Goal: Task Accomplishment & Management: Complete application form

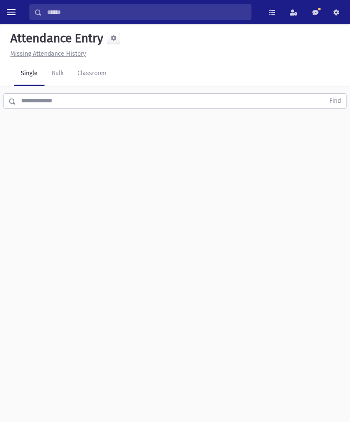
click at [90, 73] on link "Classroom" at bounding box center [91, 74] width 43 height 24
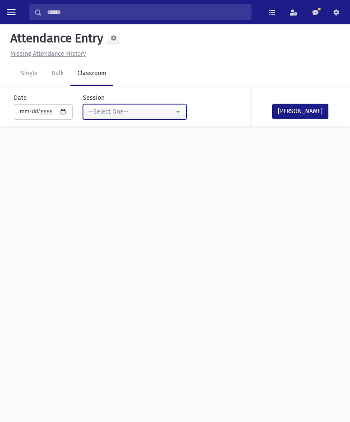
click at [149, 105] on button "--Select One--" at bounding box center [135, 112] width 104 height 16
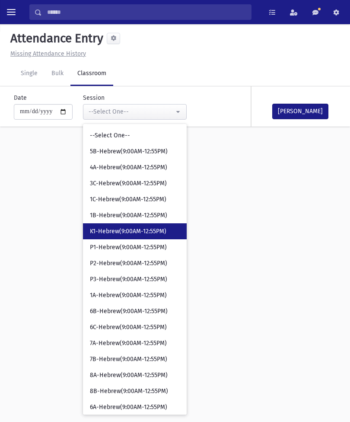
click at [114, 225] on link "K1-Hebrew(9:00AM-12:55PM)" at bounding box center [135, 231] width 104 height 16
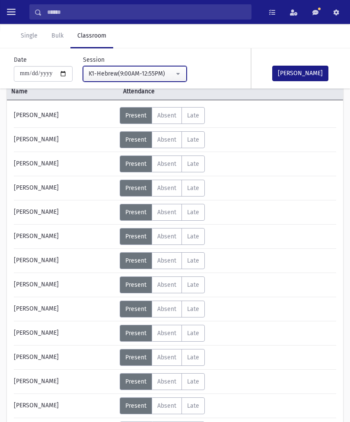
scroll to position [54, 0]
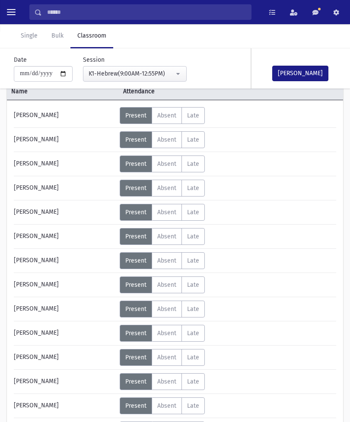
click at [171, 382] on span "Absent" at bounding box center [166, 381] width 19 height 7
click at [168, 308] on span "Absent" at bounding box center [166, 308] width 19 height 7
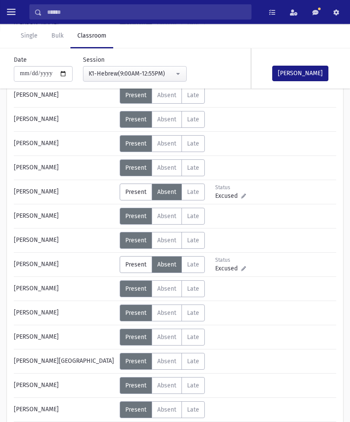
scroll to position [171, 0]
click at [169, 360] on span "Absent" at bounding box center [166, 360] width 19 height 7
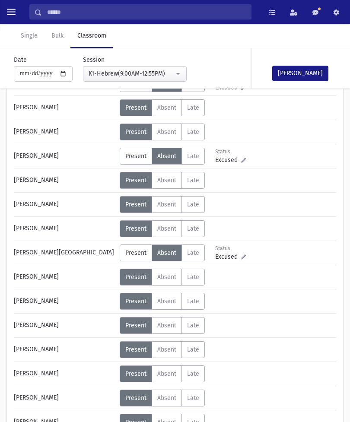
scroll to position [279, 0]
click at [168, 233] on label "Absent A" at bounding box center [166, 228] width 30 height 17
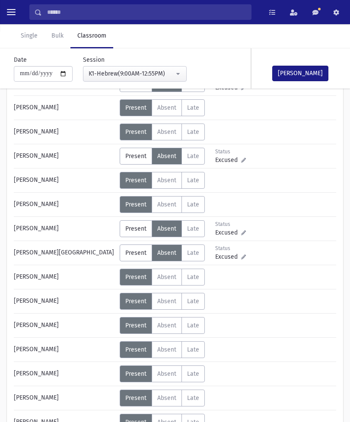
click at [292, 68] on button "[PERSON_NAME]" at bounding box center [300, 74] width 56 height 16
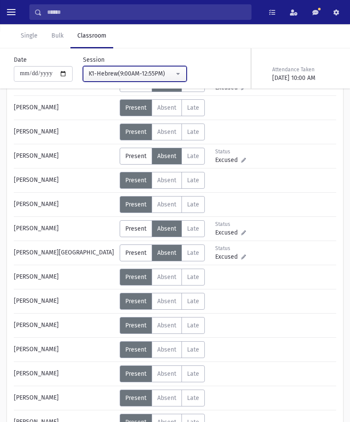
click at [145, 73] on div "K1-Hebrew(9:00AM-12:55PM)" at bounding box center [130, 73] width 85 height 9
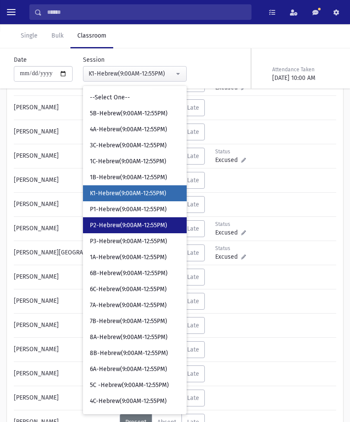
click at [118, 224] on span "P2-Hebrew(9:00AM-12:55PM)" at bounding box center [128, 225] width 77 height 9
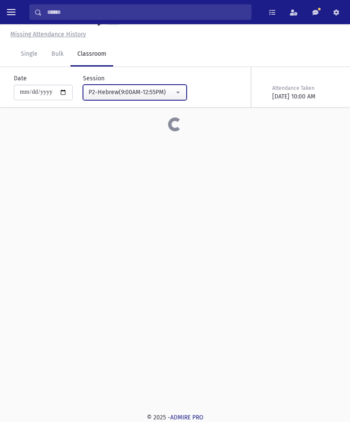
scroll to position [19, 0]
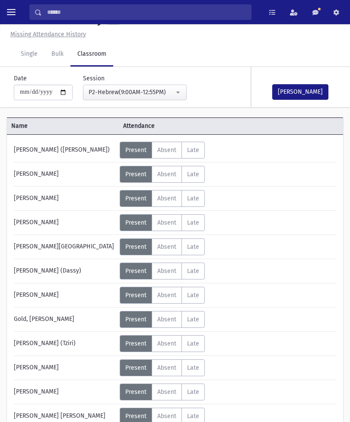
click at [300, 90] on button "[PERSON_NAME]" at bounding box center [300, 92] width 56 height 16
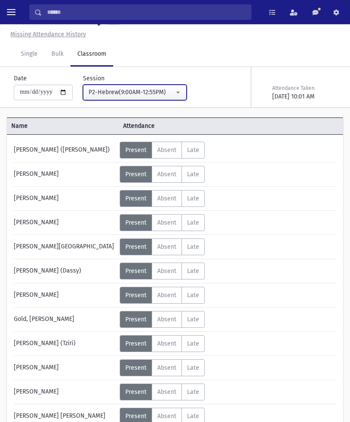
click at [154, 91] on div "P2-Hebrew(9:00AM-12:55PM)" at bounding box center [130, 92] width 85 height 9
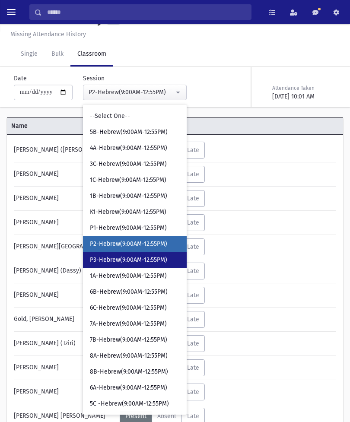
click at [107, 258] on span "P3-Hebrew(9:00AM-12:55PM)" at bounding box center [128, 260] width 77 height 9
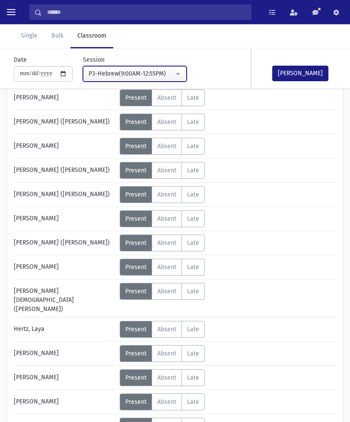
scroll to position [96, 0]
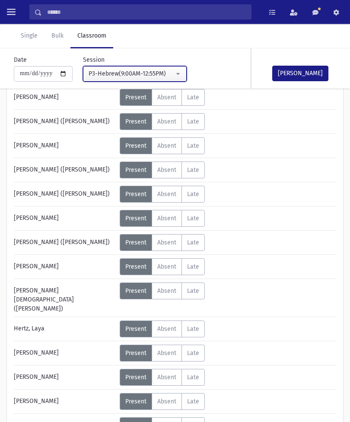
click at [151, 77] on div "P3-Hebrew(9:00AM-12:55PM)" at bounding box center [130, 73] width 85 height 9
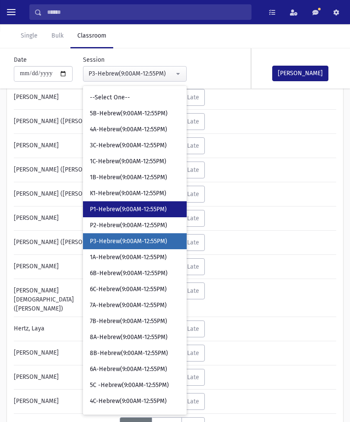
click at [127, 206] on span "P1-Hebrew(9:00AM-12:55PM)" at bounding box center [128, 209] width 77 height 9
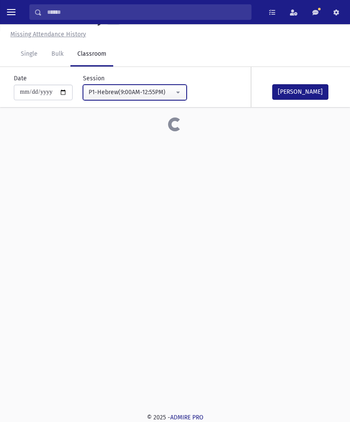
scroll to position [19, 0]
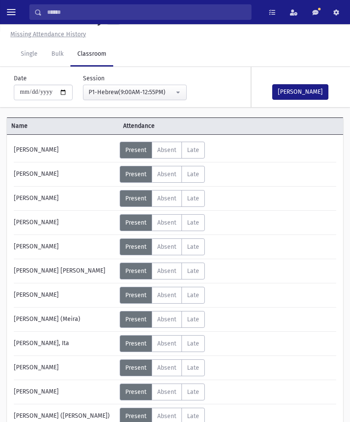
click at [168, 367] on span "Absent" at bounding box center [166, 367] width 19 height 7
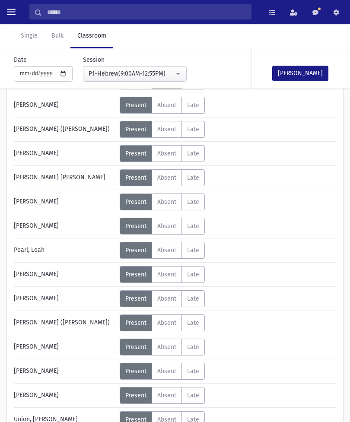
scroll to position [306, 0]
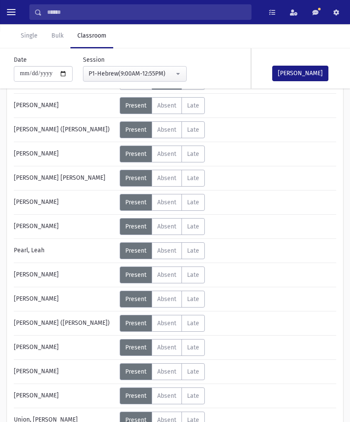
click at [170, 368] on span "Absent" at bounding box center [166, 371] width 19 height 7
click at [300, 79] on button "[PERSON_NAME]" at bounding box center [300, 74] width 56 height 16
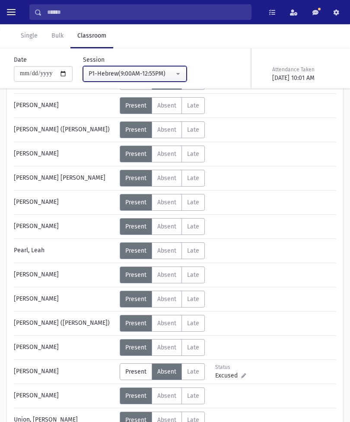
click at [146, 71] on div "P1-Hebrew(9:00AM-12:55PM)" at bounding box center [130, 73] width 85 height 9
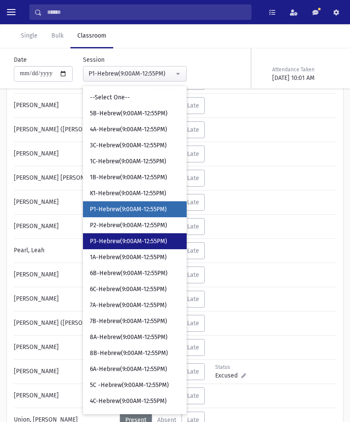
click at [133, 237] on span "P3-Hebrew(9:00AM-12:55PM)" at bounding box center [128, 241] width 77 height 9
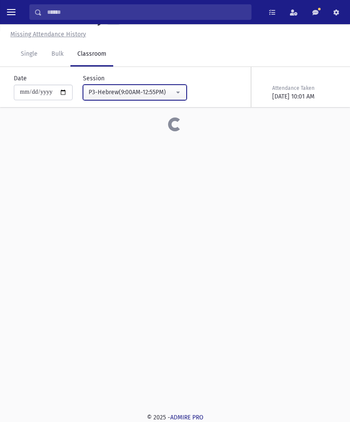
scroll to position [19, 0]
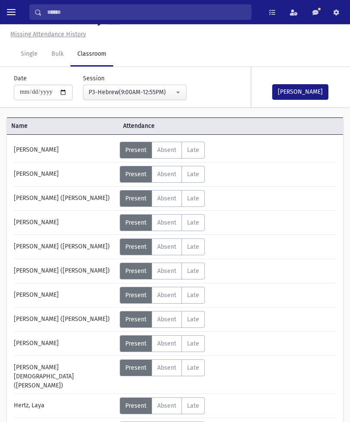
click at [312, 90] on button "[PERSON_NAME]" at bounding box center [300, 92] width 56 height 16
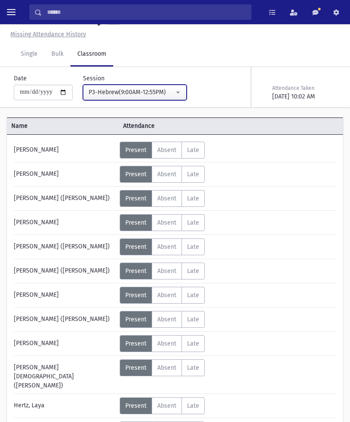
click at [156, 90] on div "P3-Hebrew(9:00AM-12:55PM)" at bounding box center [130, 92] width 85 height 9
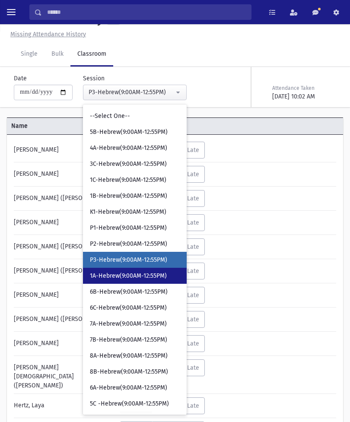
click at [129, 268] on link "1A-Hebrew(9:00AM-12:55PM)" at bounding box center [135, 276] width 104 height 16
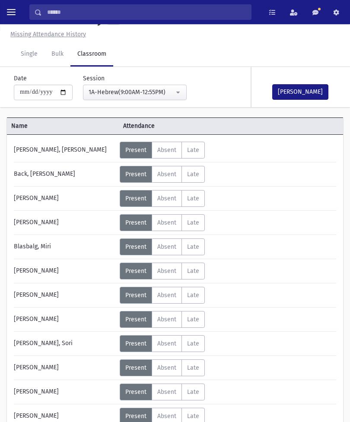
click at [302, 88] on button "[PERSON_NAME]" at bounding box center [300, 92] width 56 height 16
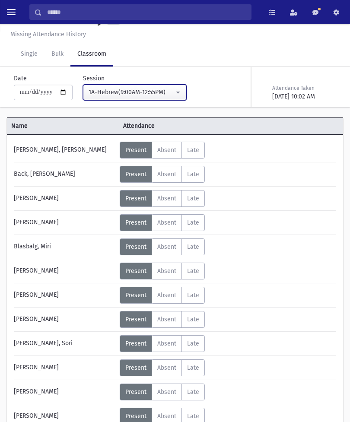
click at [151, 92] on div "1A-Hebrew(9:00AM-12:55PM)" at bounding box center [130, 92] width 85 height 9
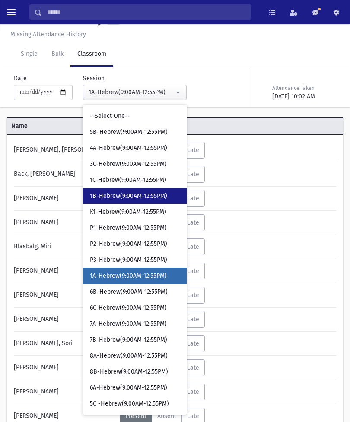
click at [121, 192] on span "1B-Hebrew(9:00AM-12:55PM)" at bounding box center [128, 196] width 77 height 9
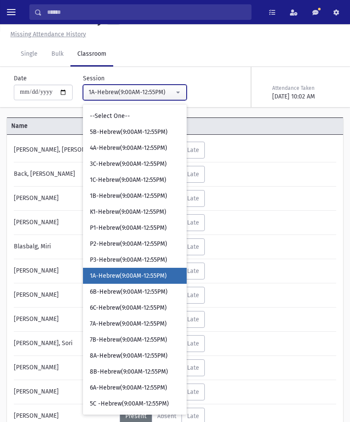
select select "****"
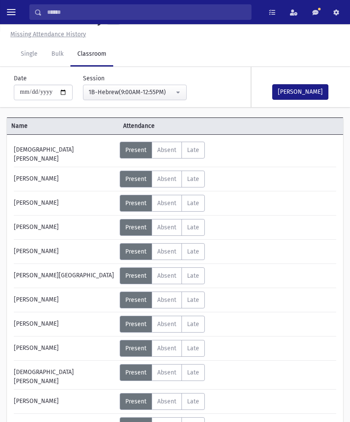
click at [167, 421] on span "Absent" at bounding box center [166, 425] width 19 height 7
click at [234, 402] on div "Error ×" at bounding box center [174, 394] width 121 height 16
click at [234, 417] on div "Status" at bounding box center [234, 421] width 38 height 8
click at [243, 421] on icon at bounding box center [243, 429] width 5 height 5
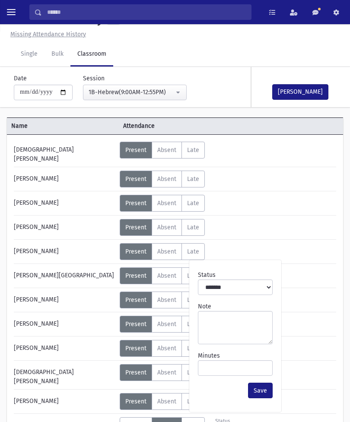
click at [243, 421] on icon at bounding box center [243, 429] width 5 height 5
click at [230, 325] on textarea "Note" at bounding box center [235, 327] width 75 height 33
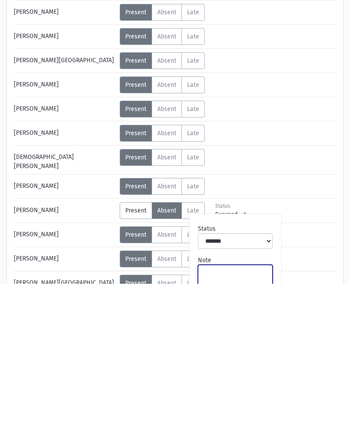
scroll to position [97, 0]
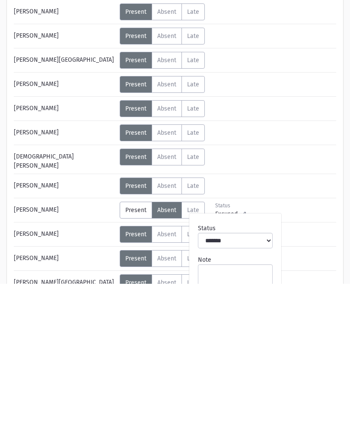
click at [260, 371] on select "**********" at bounding box center [235, 379] width 75 height 16
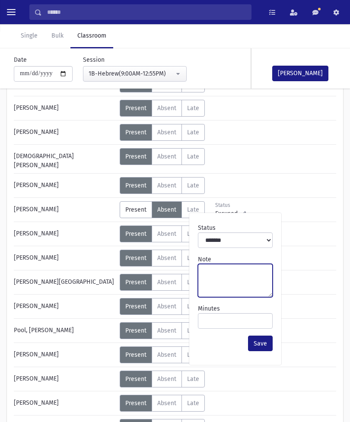
click at [227, 274] on textarea "Note" at bounding box center [235, 280] width 75 height 33
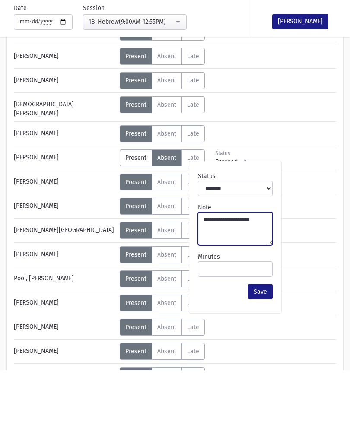
type textarea "**********"
click at [262, 336] on button "Save" at bounding box center [260, 344] width 25 height 16
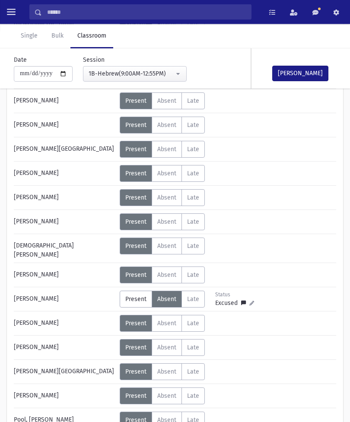
scroll to position [137, 0]
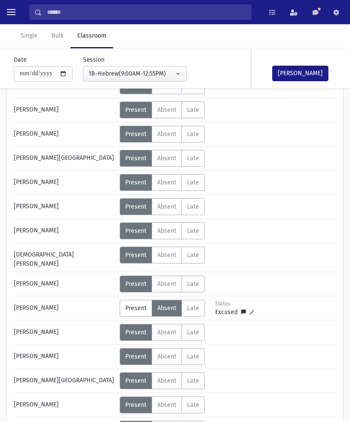
click at [298, 70] on button "[PERSON_NAME]" at bounding box center [300, 74] width 56 height 16
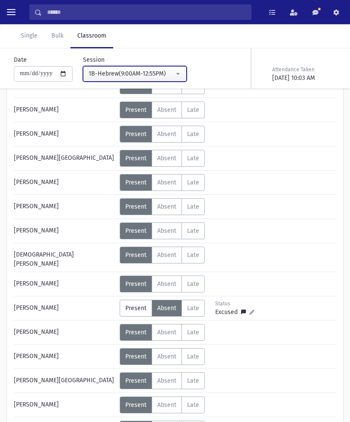
click at [149, 69] on div "1B-Hebrew(9:00AM-12:55PM)" at bounding box center [130, 73] width 85 height 9
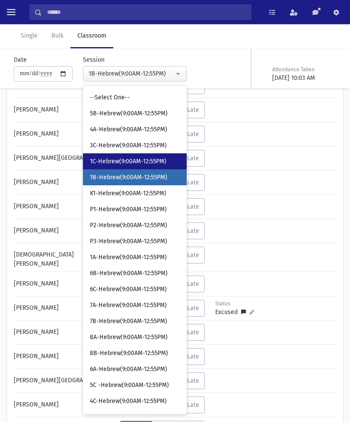
click at [119, 157] on span "1C-Hebrew(9:00AM-12:55PM)" at bounding box center [128, 161] width 76 height 9
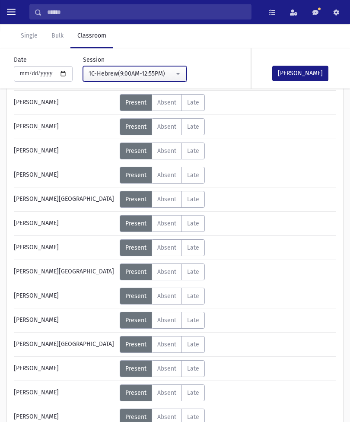
scroll to position [386, 0]
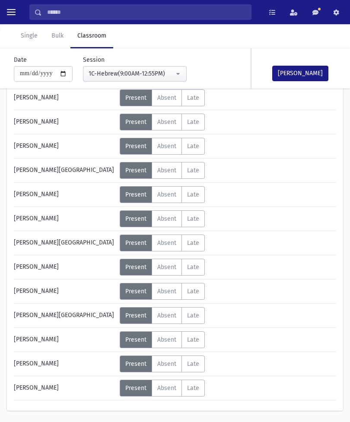
click at [171, 363] on span "Absent" at bounding box center [166, 363] width 19 height 7
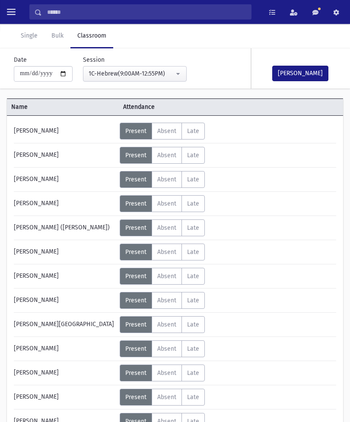
scroll to position [38, 0]
click at [166, 205] on span "Absent" at bounding box center [166, 203] width 19 height 7
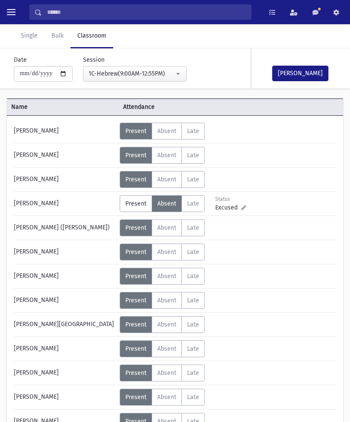
click at [304, 74] on button "[PERSON_NAME]" at bounding box center [300, 74] width 56 height 16
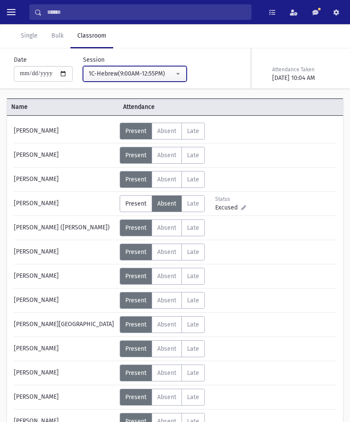
click at [154, 75] on div "1C-Hebrew(9:00AM-12:55PM)" at bounding box center [130, 73] width 85 height 9
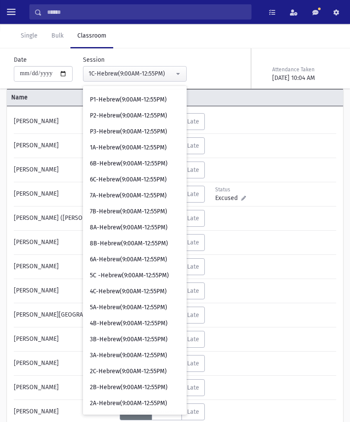
scroll to position [110, 0]
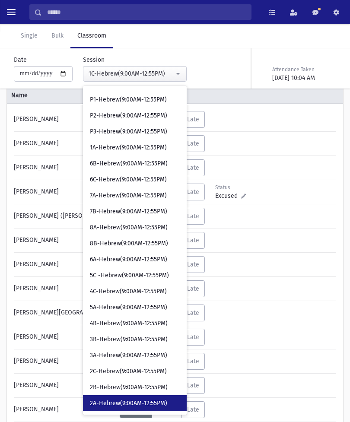
click at [122, 395] on link "2A-Hebrew(9:00AM-12:55PM)" at bounding box center [135, 403] width 104 height 16
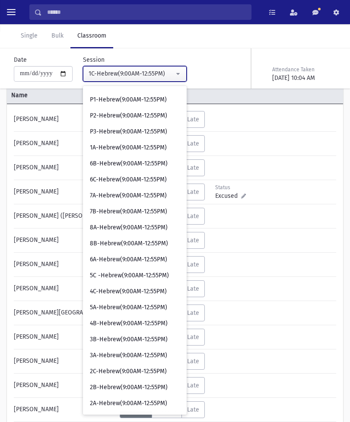
scroll to position [19, 0]
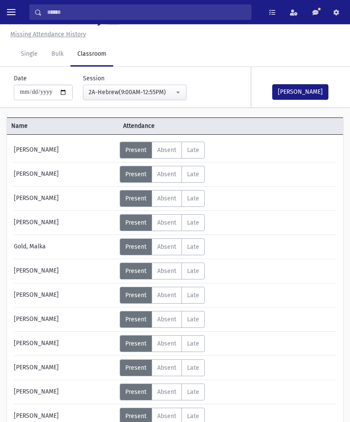
click at [174, 170] on span "Absent" at bounding box center [166, 173] width 19 height 7
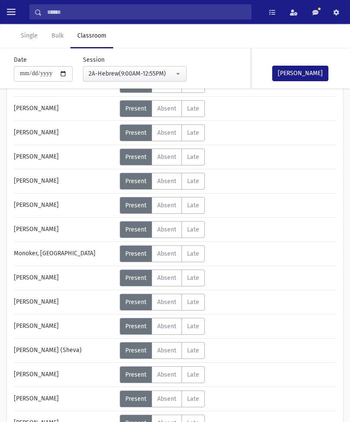
scroll to position [230, 0]
click at [163, 376] on span "Absent" at bounding box center [166, 374] width 19 height 7
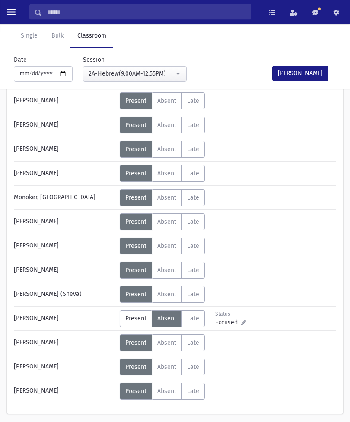
scroll to position [287, 0]
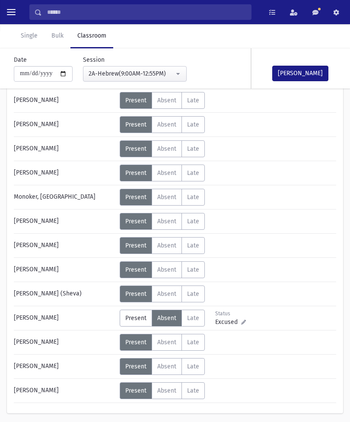
click at [170, 341] on span "Absent" at bounding box center [166, 341] width 19 height 7
click at [302, 72] on button "[PERSON_NAME]" at bounding box center [300, 74] width 56 height 16
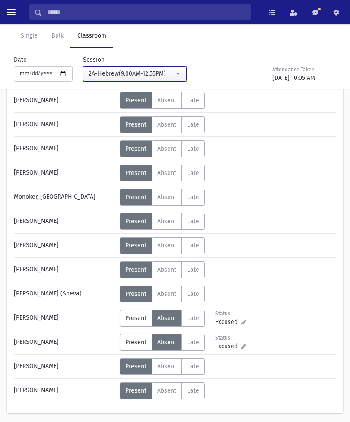
click at [157, 69] on button "2A-Hebrew(9:00AM-12:55PM)" at bounding box center [135, 74] width 104 height 16
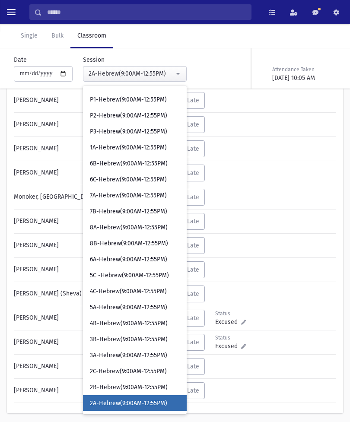
scroll to position [110, 0]
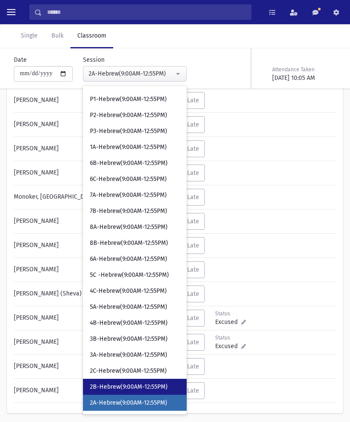
click at [124, 386] on span "2B-Hebrew(9:00AM-12:55PM)" at bounding box center [129, 386] width 78 height 9
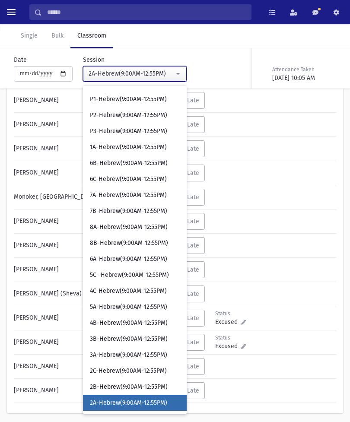
select select "****"
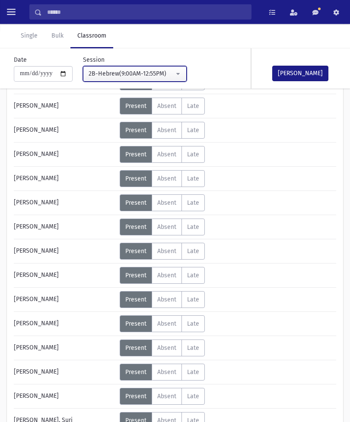
scroll to position [184, 0]
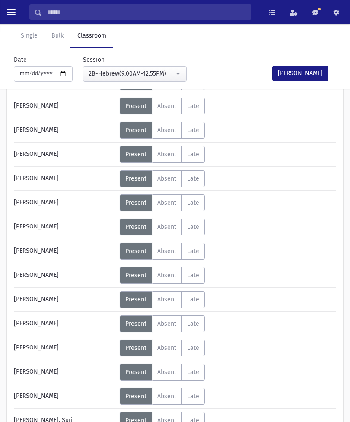
click at [165, 371] on span "Absent" at bounding box center [166, 371] width 19 height 7
click at [252, 374] on div "Excused" at bounding box center [234, 375] width 38 height 9
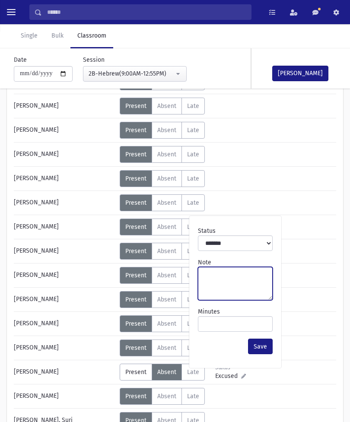
click at [228, 278] on textarea "Note" at bounding box center [235, 283] width 75 height 33
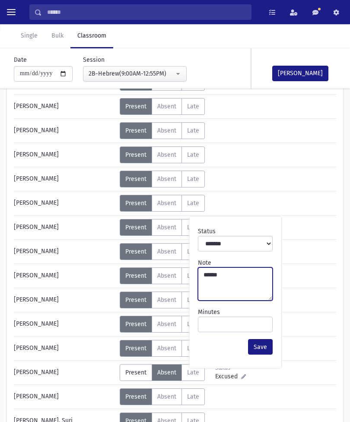
type textarea "*******"
click at [312, 73] on button "[PERSON_NAME]" at bounding box center [300, 74] width 56 height 16
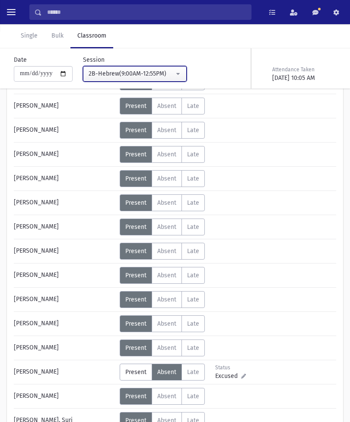
click at [155, 73] on div "2B-Hebrew(9:00AM-12:55PM)" at bounding box center [130, 73] width 85 height 9
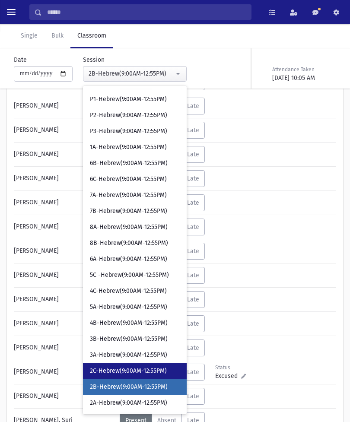
click at [133, 366] on span "2C-Hebrew(9:00AM-12:55PM)" at bounding box center [128, 370] width 77 height 9
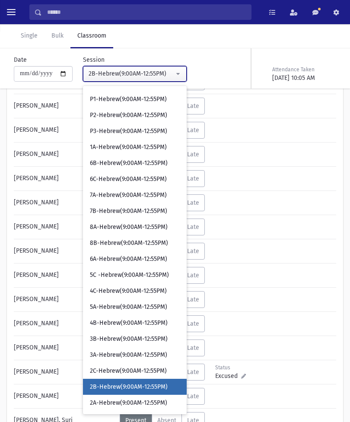
select select "****"
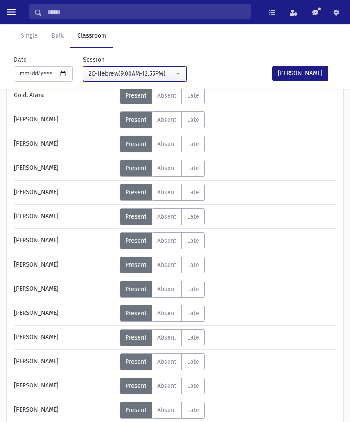
scroll to position [232, 0]
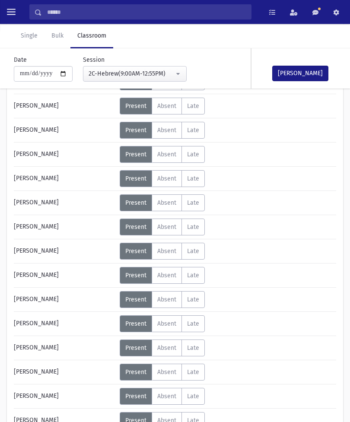
click at [161, 402] on div "Error ×" at bounding box center [174, 394] width 121 height 16
click at [171, 402] on div "Error ×" at bounding box center [174, 394] width 121 height 16
click at [172, 402] on div "Error ×" at bounding box center [174, 394] width 121 height 16
click at [166, 402] on div "Error ×" at bounding box center [174, 394] width 121 height 16
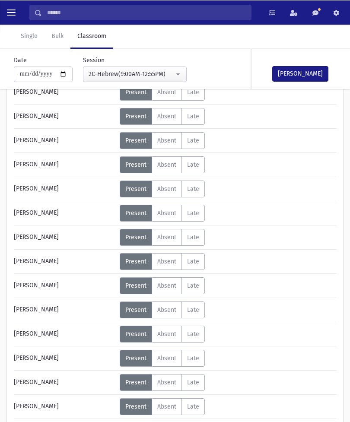
scroll to position [319, 0]
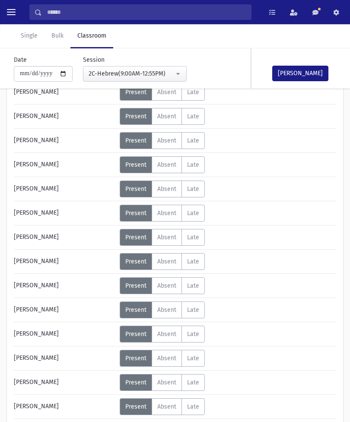
click at [169, 338] on span "Absent" at bounding box center [166, 333] width 19 height 7
click at [163, 331] on span "Absent" at bounding box center [166, 333] width 19 height 7
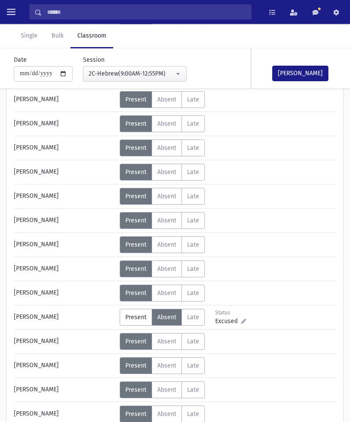
scroll to position [362, 0]
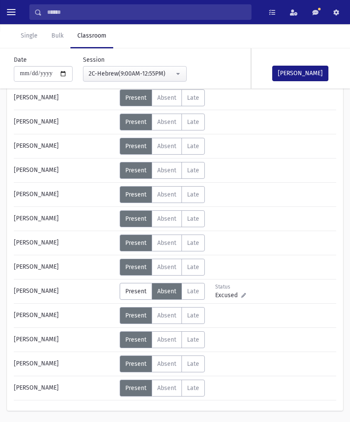
click at [167, 316] on span "Absent" at bounding box center [166, 315] width 19 height 7
click at [166, 98] on span "Absent" at bounding box center [166, 97] width 19 height 7
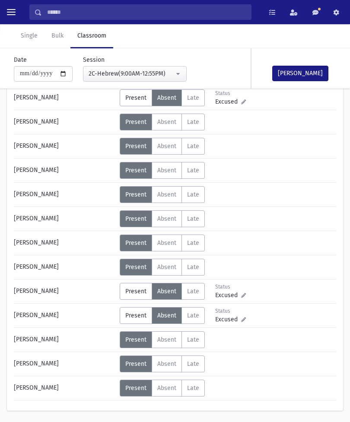
click at [303, 72] on button "[PERSON_NAME]" at bounding box center [300, 74] width 56 height 16
